Goal: Task Accomplishment & Management: Manage account settings

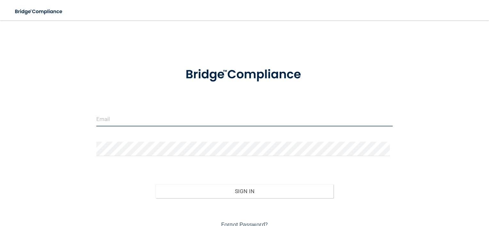
click at [172, 122] on input "email" at bounding box center [244, 119] width 297 height 14
type input "[PERSON_NAME][EMAIL_ADDRESS][DOMAIN_NAME]"
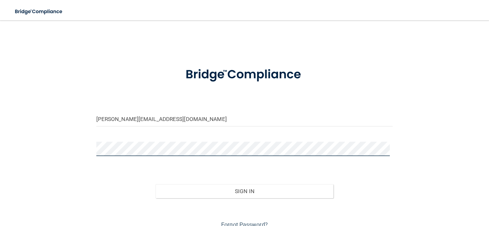
click at [155, 185] on button "Sign In" at bounding box center [244, 192] width 178 height 14
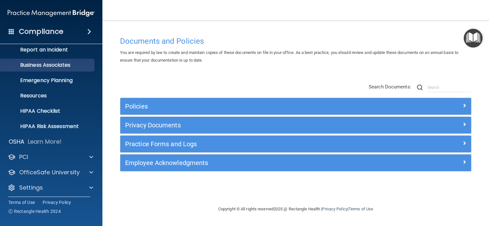
scroll to position [39, 0]
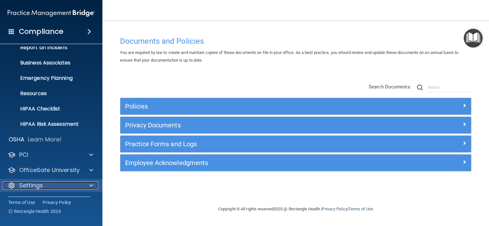
click at [87, 184] on div at bounding box center [90, 186] width 16 height 8
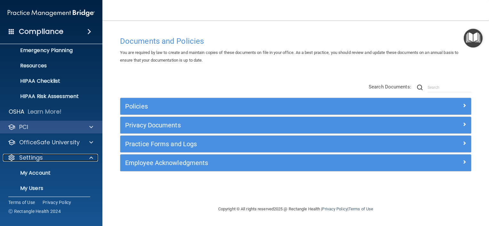
scroll to position [100, 0]
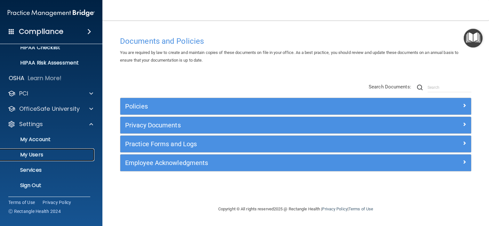
click at [49, 155] on p "My Users" at bounding box center [47, 155] width 87 height 6
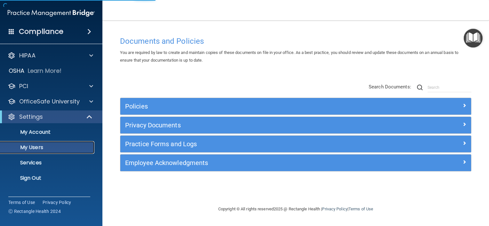
select select "20"
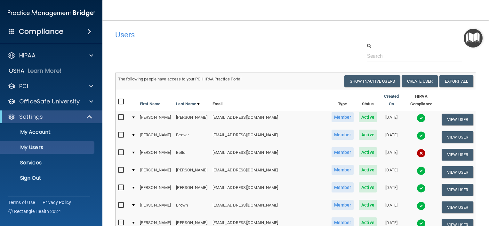
click at [120, 133] on input "checkbox" at bounding box center [121, 135] width 7 height 5
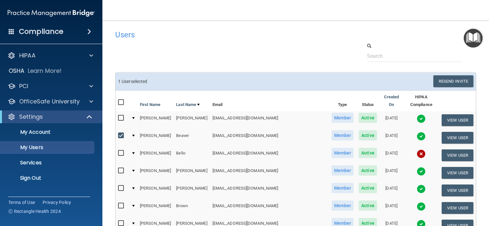
click at [121, 133] on input "checkbox" at bounding box center [121, 135] width 7 height 5
checkbox input "false"
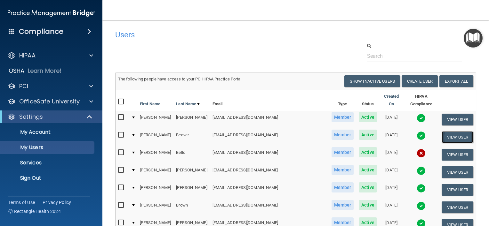
click at [455, 131] on button "View User" at bounding box center [457, 137] width 32 height 12
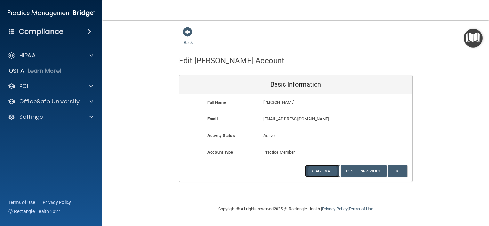
click at [319, 172] on button "Deactivate" at bounding box center [322, 171] width 35 height 12
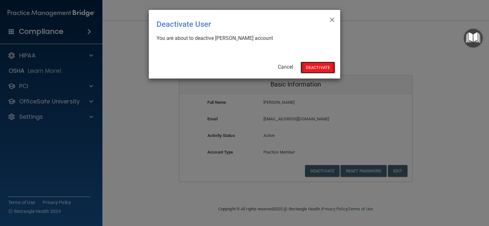
click at [312, 66] on button "Deactivate" at bounding box center [317, 68] width 35 height 12
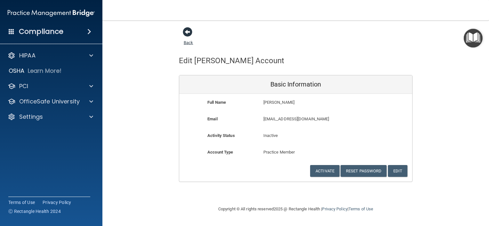
click at [188, 32] on span at bounding box center [188, 32] width 10 height 10
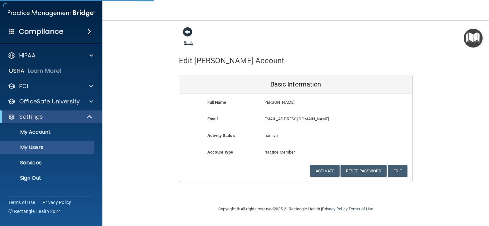
select select "20"
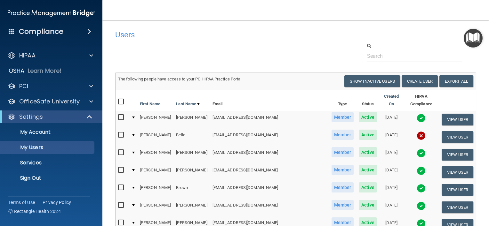
click at [120, 133] on input "checkbox" at bounding box center [121, 135] width 7 height 5
checkbox input "true"
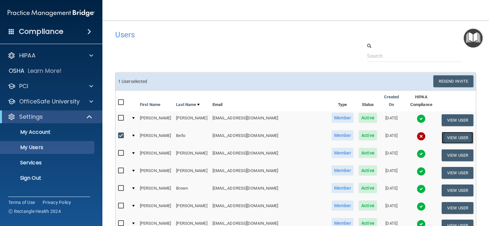
click at [441, 132] on button "View User" at bounding box center [457, 138] width 32 height 12
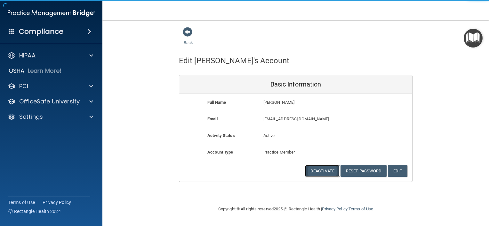
click at [323, 170] on button "Deactivate" at bounding box center [322, 171] width 35 height 12
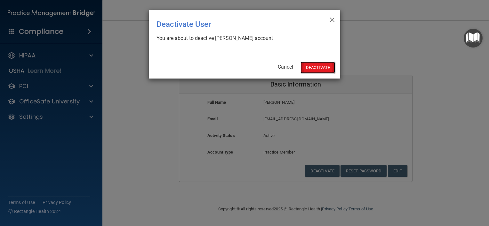
click at [315, 66] on button "Deactivate" at bounding box center [317, 68] width 35 height 12
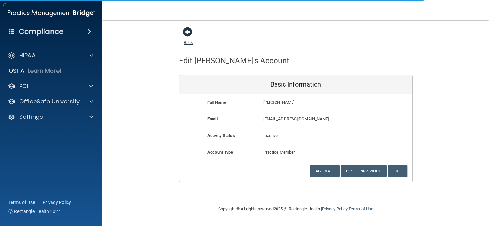
click at [187, 34] on span at bounding box center [188, 32] width 10 height 10
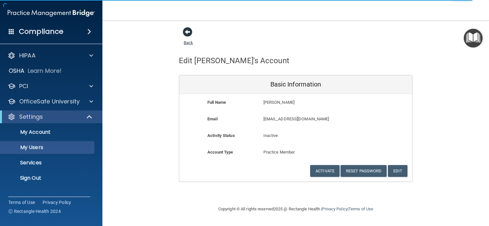
select select "20"
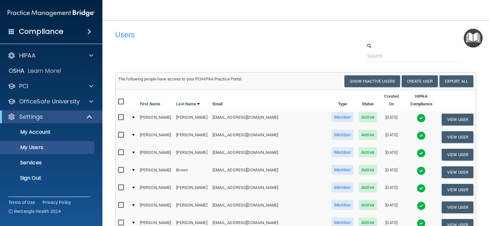
click at [118, 168] on input "checkbox" at bounding box center [121, 170] width 7 height 5
checkbox input "true"
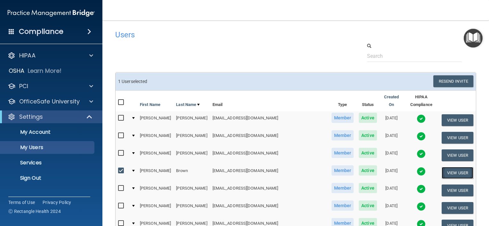
click at [441, 168] on button "View User" at bounding box center [457, 173] width 32 height 12
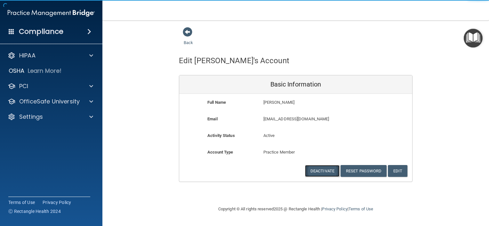
click at [331, 170] on button "Deactivate" at bounding box center [322, 171] width 35 height 12
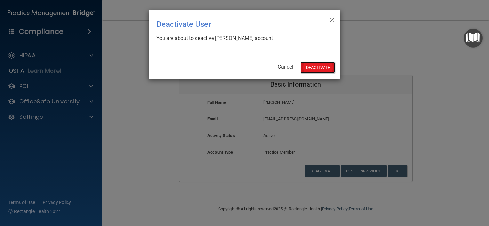
click at [321, 64] on button "Deactivate" at bounding box center [317, 68] width 35 height 12
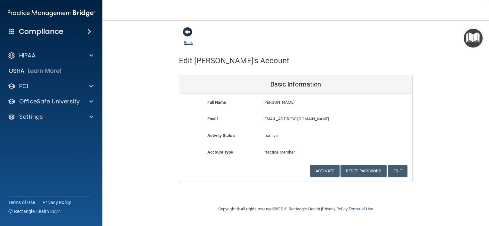
click at [187, 35] on span at bounding box center [188, 32] width 10 height 10
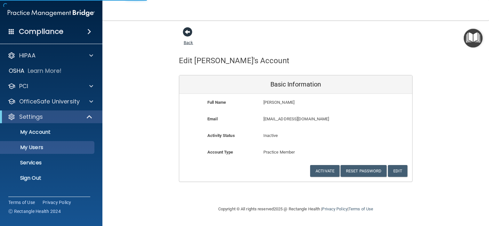
select select "20"
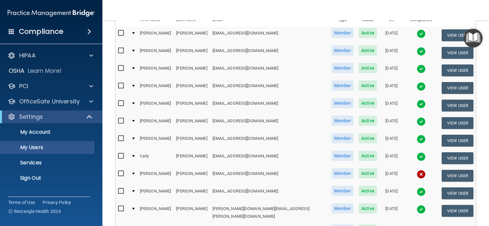
scroll to position [96, 0]
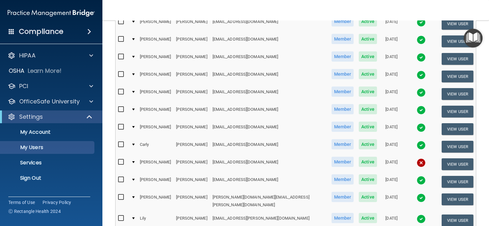
click at [120, 142] on input "checkbox" at bounding box center [121, 144] width 7 height 5
checkbox input "true"
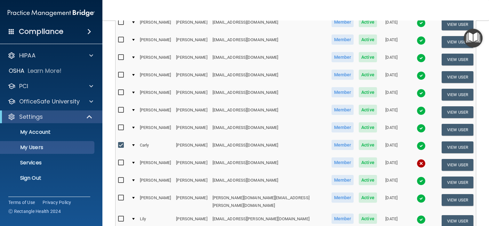
scroll to position [96, 0]
click at [449, 141] on button "View User" at bounding box center [457, 147] width 32 height 12
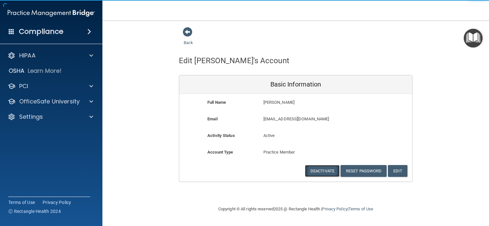
click at [320, 171] on button "Deactivate" at bounding box center [322, 171] width 35 height 12
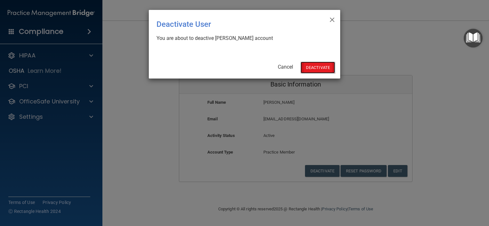
click at [319, 64] on button "Deactivate" at bounding box center [317, 68] width 35 height 12
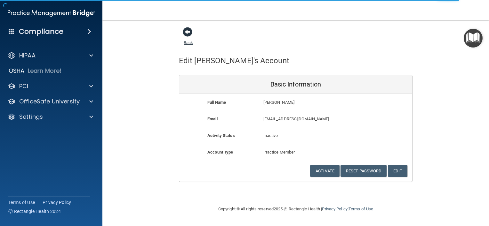
click at [189, 32] on span at bounding box center [188, 32] width 10 height 10
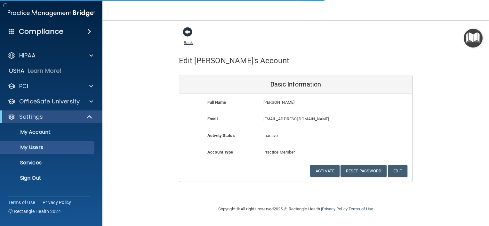
select select "20"
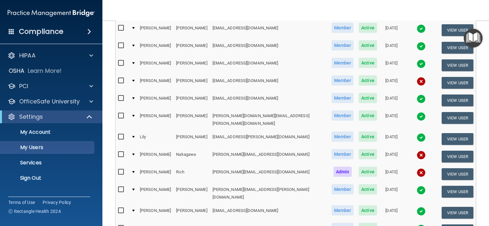
scroll to position [192, 0]
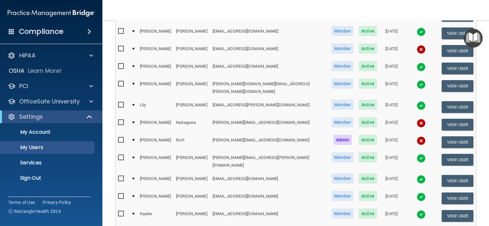
click at [120, 155] on input "checkbox" at bounding box center [121, 157] width 7 height 5
checkbox input "true"
click at [441, 155] on button "View User" at bounding box center [457, 161] width 32 height 12
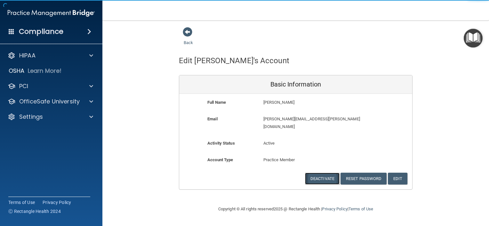
click at [325, 173] on button "Deactivate" at bounding box center [322, 179] width 35 height 12
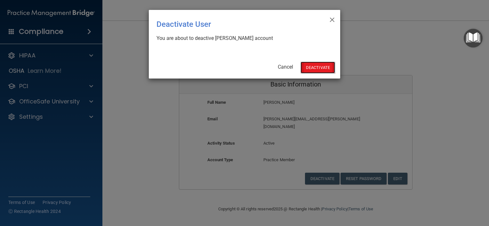
click at [315, 68] on button "Deactivate" at bounding box center [317, 68] width 35 height 12
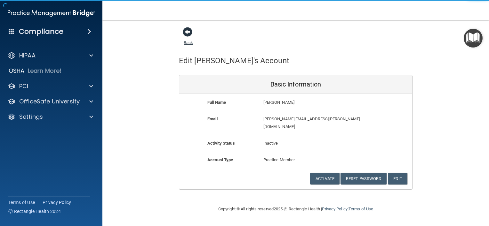
click at [186, 28] on span at bounding box center [188, 32] width 10 height 10
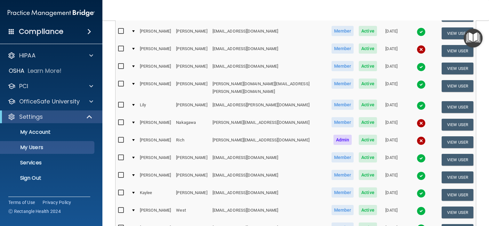
scroll to position [224, 0]
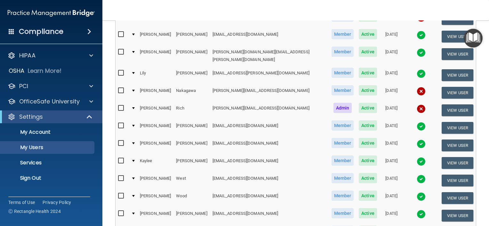
click at [119, 159] on input "checkbox" at bounding box center [121, 161] width 7 height 5
checkbox input "true"
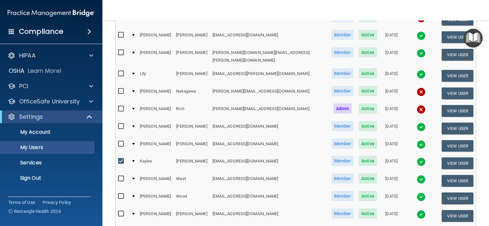
scroll to position [224, 0]
click at [442, 157] on button "View User" at bounding box center [457, 163] width 32 height 12
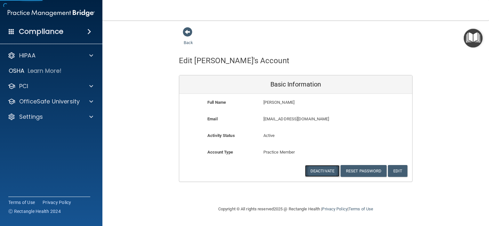
click at [323, 172] on button "Deactivate" at bounding box center [322, 171] width 35 height 12
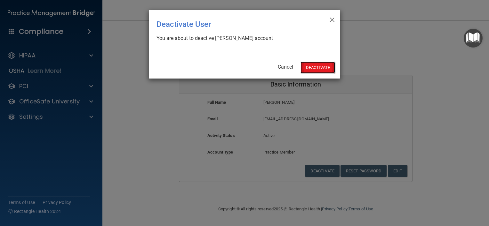
click at [314, 67] on button "Deactivate" at bounding box center [317, 68] width 35 height 12
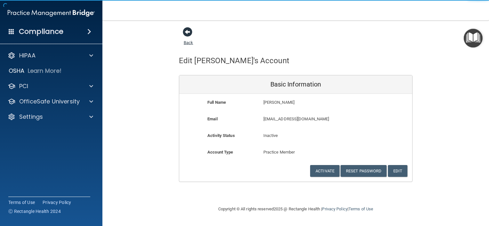
click at [187, 36] on span at bounding box center [188, 32] width 10 height 10
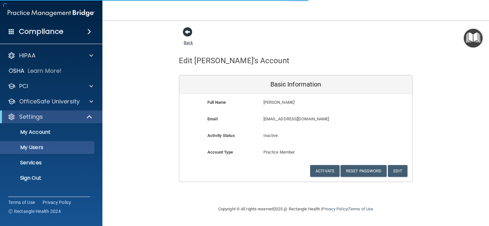
select select "20"
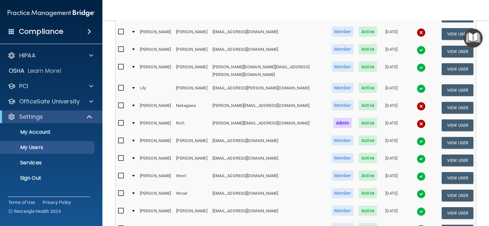
scroll to position [224, 0]
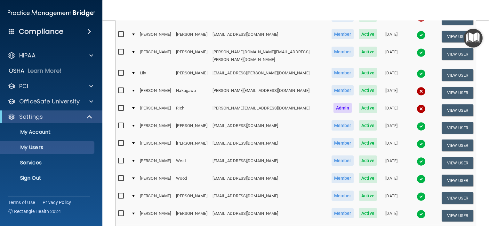
click at [121, 159] on input "checkbox" at bounding box center [121, 161] width 7 height 5
checkbox input "true"
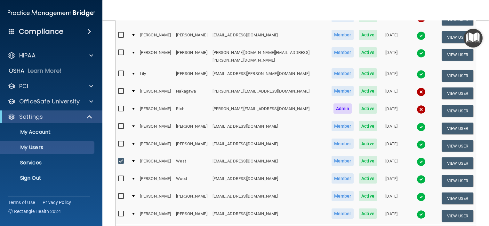
scroll to position [224, 0]
click at [443, 157] on button "View User" at bounding box center [457, 163] width 32 height 12
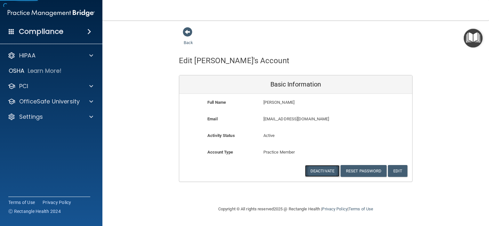
click at [319, 171] on button "Deactivate" at bounding box center [322, 171] width 35 height 12
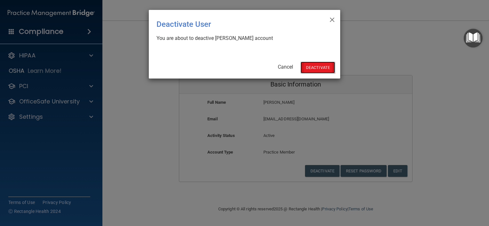
click at [320, 67] on button "Deactivate" at bounding box center [317, 68] width 35 height 12
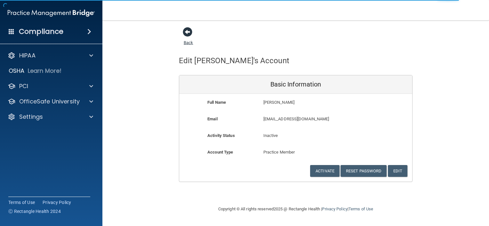
click at [187, 31] on span at bounding box center [188, 32] width 10 height 10
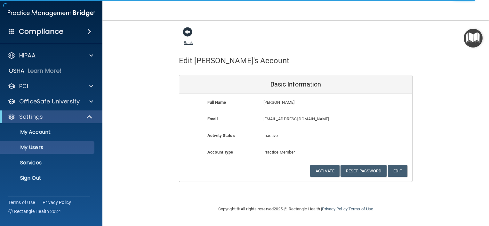
select select "20"
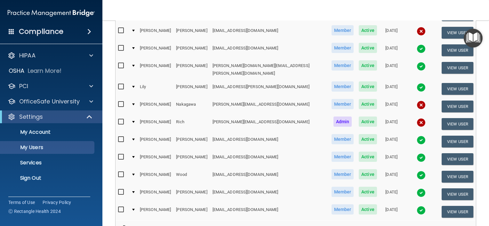
scroll to position [224, 0]
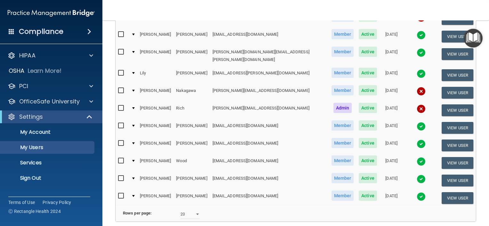
click at [122, 194] on input "checkbox" at bounding box center [121, 196] width 7 height 5
checkbox input "true"
click at [445, 193] on button "View User" at bounding box center [457, 199] width 32 height 12
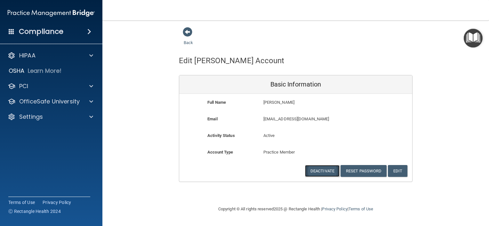
click at [323, 171] on button "Deactivate" at bounding box center [322, 171] width 35 height 12
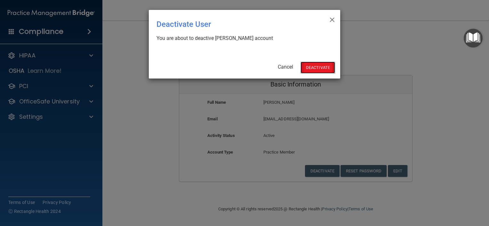
click at [316, 67] on button "Deactivate" at bounding box center [317, 68] width 35 height 12
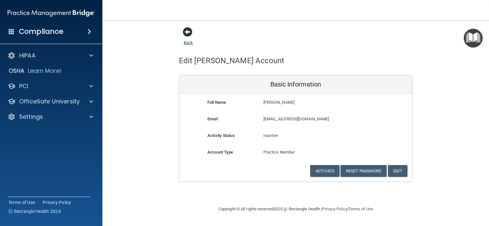
click at [187, 36] on span at bounding box center [188, 32] width 10 height 10
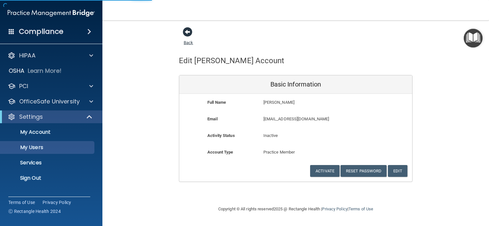
select select "20"
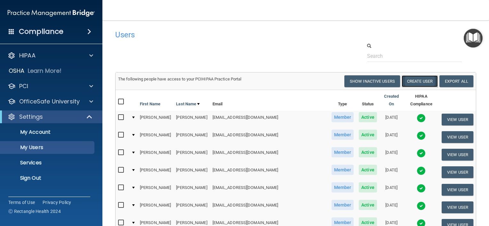
click at [413, 79] on button "Create User" at bounding box center [419, 81] width 36 height 12
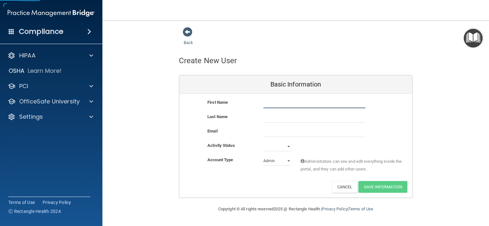
click at [309, 100] on input "text" at bounding box center [314, 104] width 102 height 10
type input "Christopher"
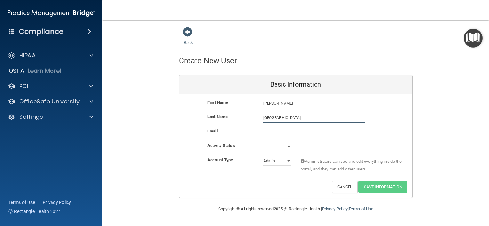
type input "Hartford"
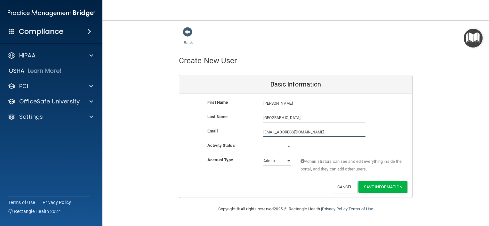
type input "c.hartford93@gmail.com"
click at [288, 146] on select "Active Inactive" at bounding box center [277, 148] width 28 height 10
select select "active"
click at [263, 142] on select "Active Inactive" at bounding box center [277, 147] width 28 height 10
click at [285, 162] on select "Admin Member" at bounding box center [277, 161] width 28 height 10
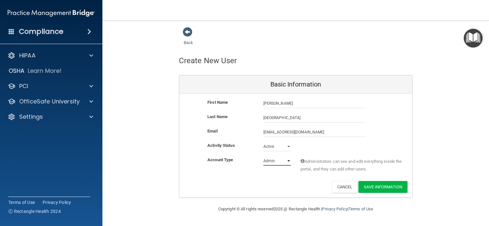
select select "practice_member"
click at [263, 156] on select "Admin Member" at bounding box center [277, 161] width 28 height 10
click at [379, 185] on button "Save Information" at bounding box center [382, 187] width 49 height 12
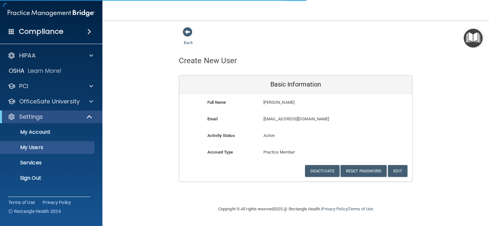
select select "20"
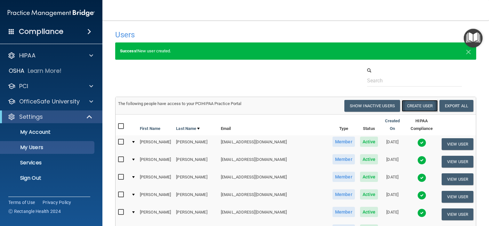
click at [419, 104] on button "Create User" at bounding box center [419, 106] width 36 height 12
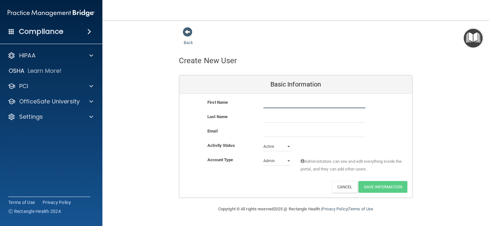
click at [325, 105] on input "text" at bounding box center [314, 104] width 102 height 10
type input "Haley Roussin-Lally"
type input "Roussin-Lally"
click at [325, 105] on input "Haley Roussin-Lally" at bounding box center [314, 104] width 102 height 10
type input "Haley"
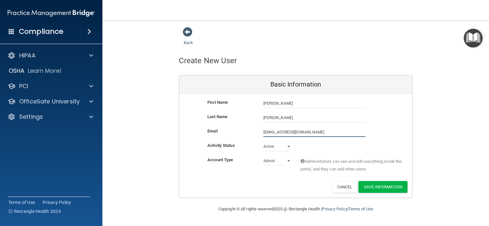
type input "haleygroussinlally@gmail.com"
click at [284, 162] on select "Admin Member" at bounding box center [277, 163] width 28 height 10
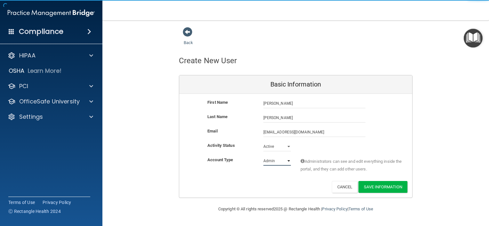
select select "practice_member"
click at [263, 156] on select "Admin Member" at bounding box center [277, 161] width 28 height 10
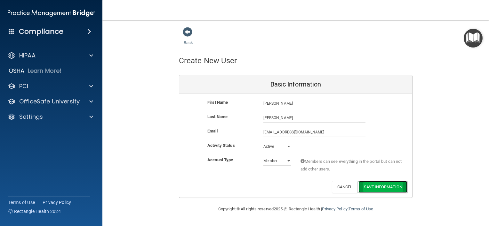
click at [369, 184] on button "Save Information" at bounding box center [382, 187] width 49 height 12
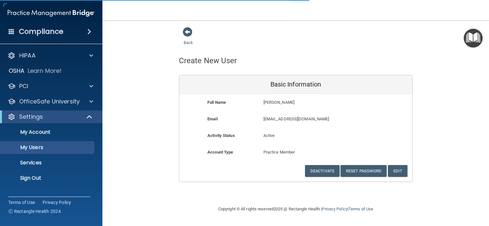
select select "20"
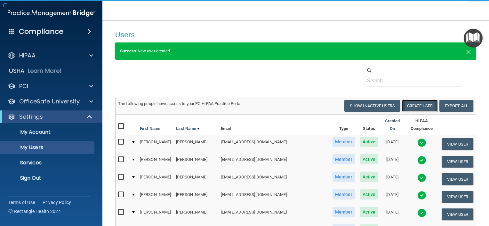
click at [408, 106] on button "Create User" at bounding box center [419, 106] width 36 height 12
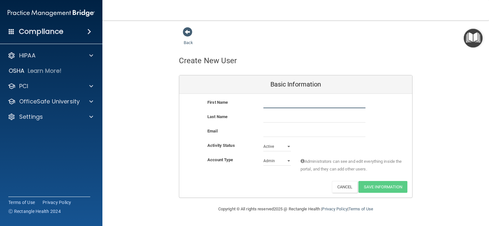
click at [335, 103] on input "text" at bounding box center [314, 104] width 102 height 10
type input "Isabel"
type input "Aliaga"
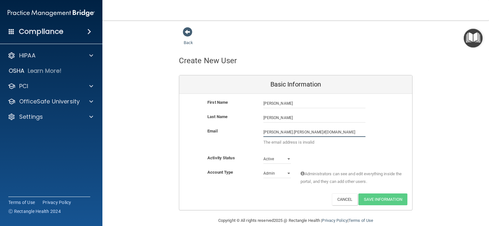
type input "isabel.s.aliaga#gmail.com"
click at [287, 173] on select "Admin Member" at bounding box center [277, 174] width 28 height 10
select select "practice_member"
click at [263, 169] on select "Admin Member" at bounding box center [277, 174] width 28 height 10
click at [287, 131] on input "isabel.s.aliaga#gmail.com" at bounding box center [314, 133] width 102 height 10
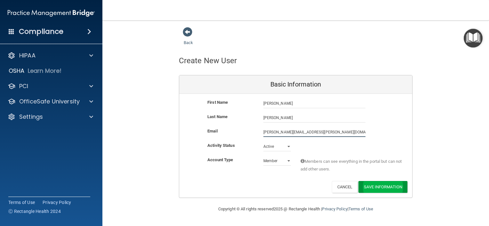
type input "isabel.s.aliaga@gmail.com"
click at [376, 183] on button "Save Information" at bounding box center [382, 187] width 49 height 12
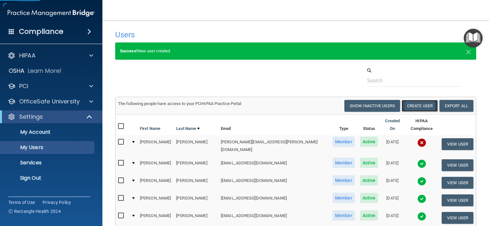
click at [412, 106] on button "Create User" at bounding box center [419, 106] width 36 height 12
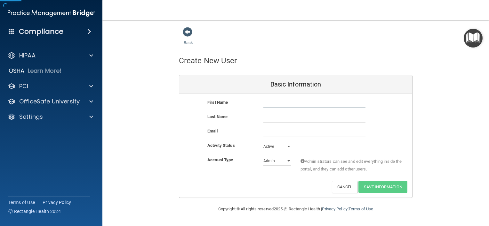
click at [288, 106] on input "text" at bounding box center [314, 104] width 102 height 10
type input "Joshua"
type input "Hull"
type input "j"
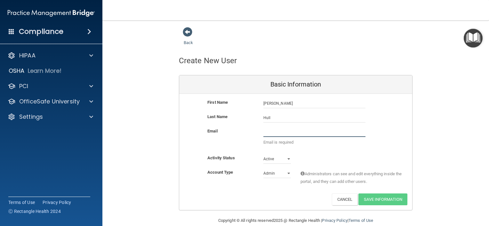
type input "h"
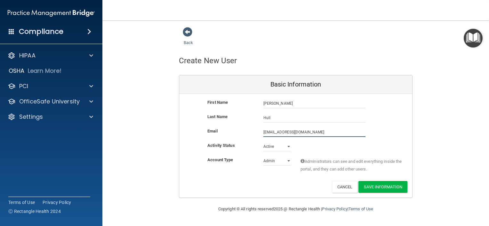
type input "jhull1407@icloud.com"
click at [286, 158] on select "Admin Member" at bounding box center [277, 163] width 28 height 10
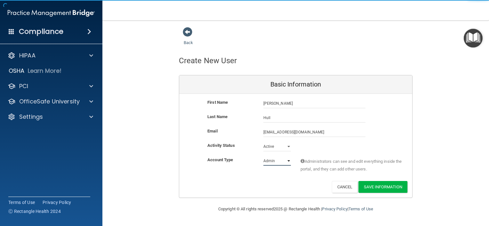
select select "practice_member"
click at [263, 156] on select "Admin Member" at bounding box center [277, 161] width 28 height 10
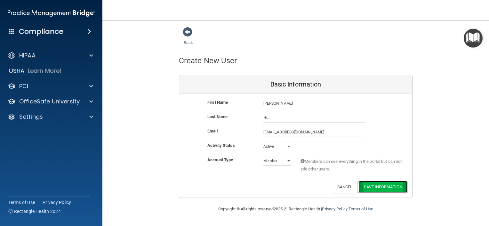
click at [368, 186] on button "Save Information" at bounding box center [382, 187] width 49 height 12
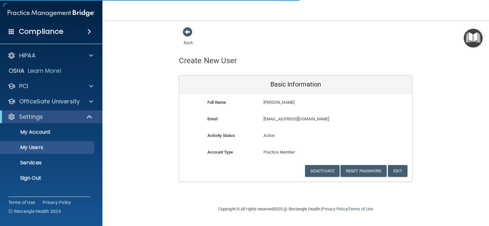
select select "20"
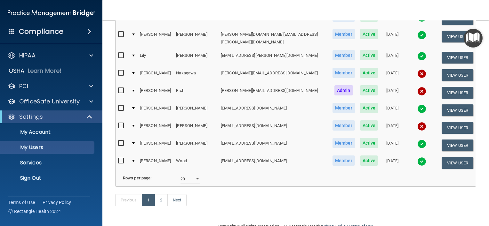
scroll to position [331, 0]
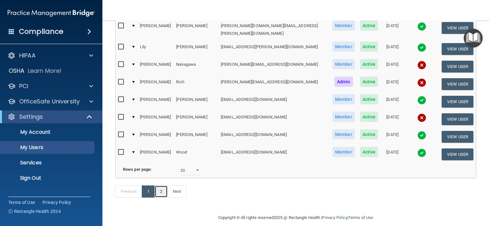
click at [158, 186] on link "2" at bounding box center [161, 192] width 13 height 12
select select "20"
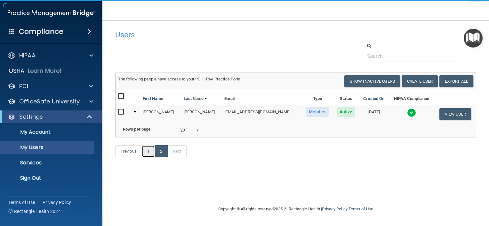
click at [148, 158] on link "1" at bounding box center [148, 152] width 13 height 12
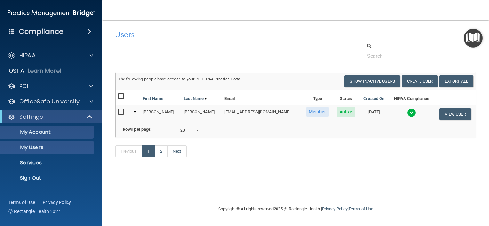
select select "20"
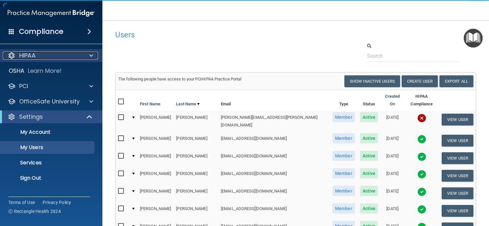
click at [67, 56] on div "HIPAA" at bounding box center [42, 56] width 79 height 8
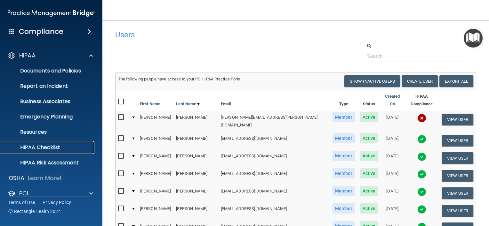
click at [41, 145] on p "HIPAA Checklist" at bounding box center [47, 148] width 87 height 6
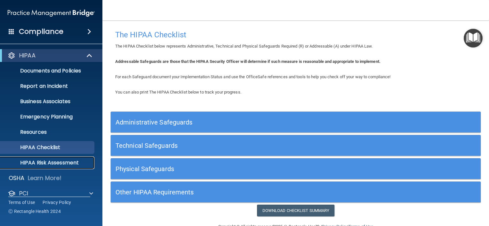
click at [44, 163] on p "HIPAA Risk Assessment" at bounding box center [47, 163] width 87 height 6
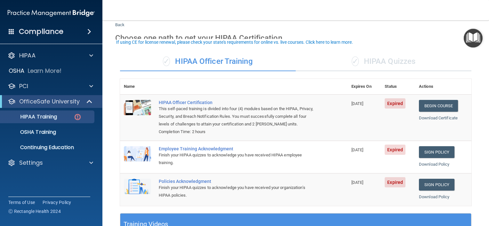
scroll to position [32, 0]
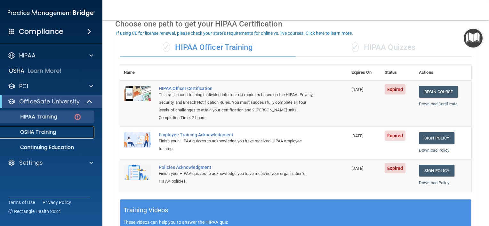
click at [41, 132] on p "OSHA Training" at bounding box center [30, 132] width 52 height 6
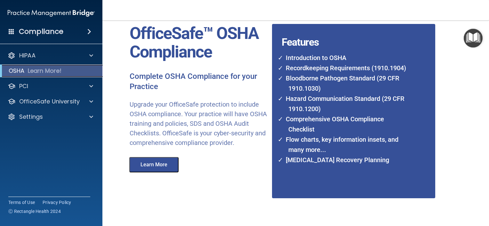
click at [36, 70] on p "Learn More!" at bounding box center [45, 71] width 34 height 8
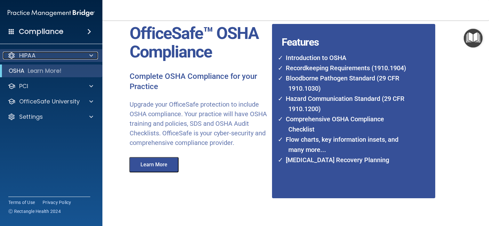
click at [35, 57] on p "HIPAA" at bounding box center [27, 56] width 16 height 8
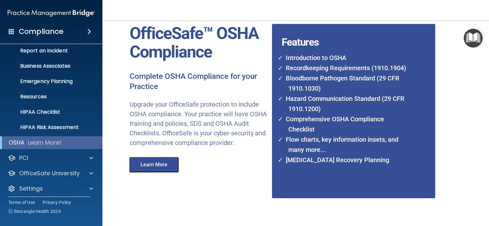
scroll to position [39, 0]
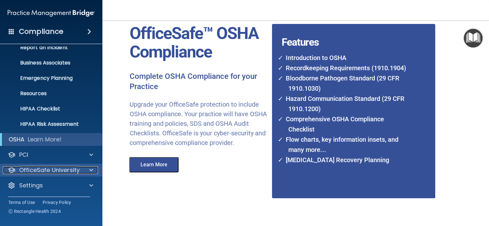
click at [87, 171] on div at bounding box center [90, 171] width 16 height 8
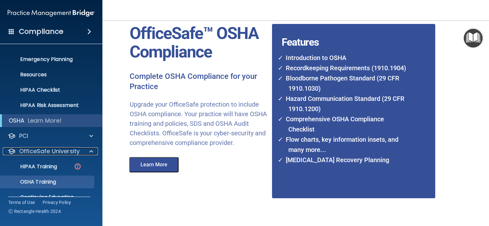
scroll to position [85, 0]
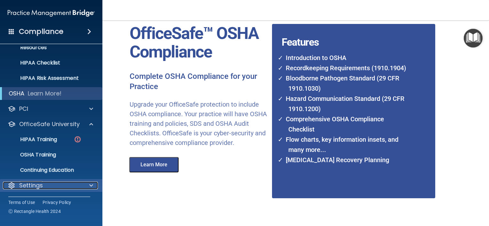
click at [30, 189] on p "Settings" at bounding box center [31, 186] width 24 height 8
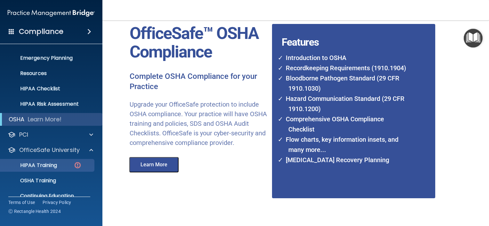
scroll to position [53, 0]
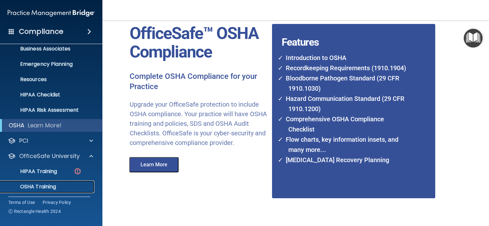
click at [46, 182] on link "OSHA Training" at bounding box center [44, 187] width 101 height 13
click at [47, 172] on p "HIPAA Training" at bounding box center [30, 172] width 53 height 6
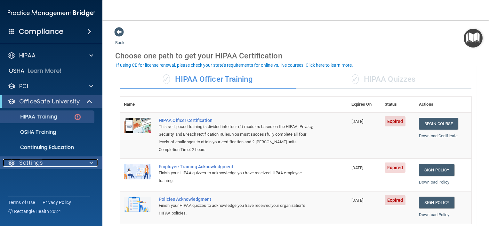
click at [43, 163] on div "Settings" at bounding box center [42, 163] width 79 height 8
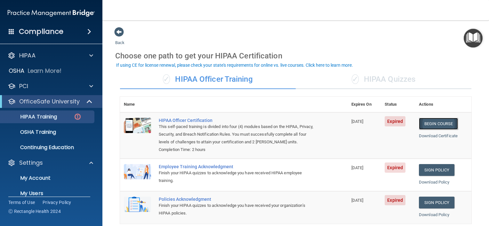
click at [425, 122] on link "Begin Course" at bounding box center [438, 124] width 39 height 12
click at [47, 176] on p "My Account" at bounding box center [47, 178] width 87 height 6
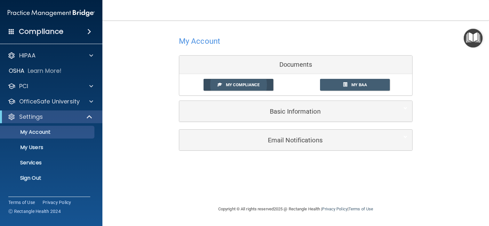
click at [241, 86] on span "My Compliance" at bounding box center [243, 85] width 34 height 5
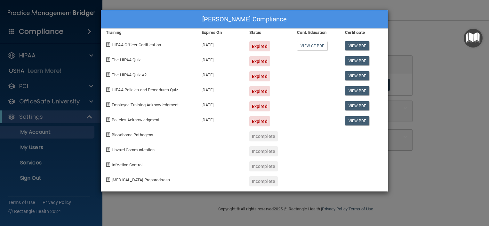
click at [366, 17] on div "Kevin Rich's Compliance" at bounding box center [244, 19] width 287 height 19
click at [388, 55] on div "View PDF" at bounding box center [364, 59] width 48 height 15
drag, startPoint x: 233, startPoint y: 173, endPoint x: 233, endPoint y: 169, distance: 3.8
click at [233, 169] on div "Kevin Rich's Compliance Training Expires On Status Cont. Education Certificate …" at bounding box center [244, 101] width 287 height 182
click at [91, 31] on div "Kevin Rich's Compliance Training Expires On Status Cont. Education Certificate …" at bounding box center [244, 113] width 489 height 226
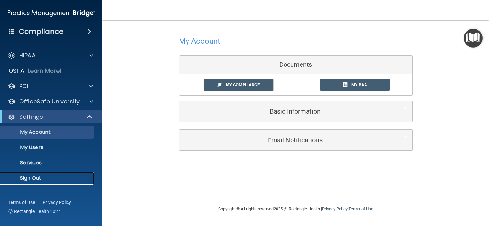
click at [40, 173] on link "Sign Out" at bounding box center [44, 178] width 101 height 13
